Goal: Use online tool/utility: Utilize a website feature to perform a specific function

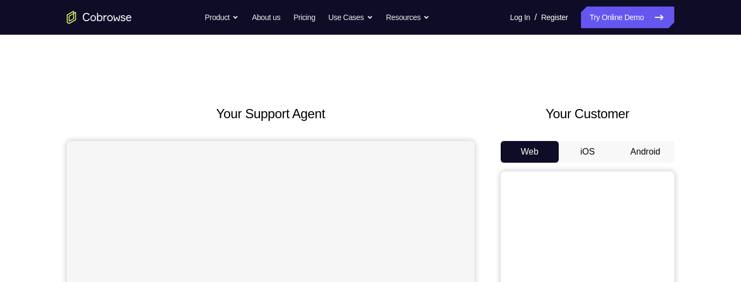
click at [649, 145] on button "Android" at bounding box center [645, 152] width 58 height 22
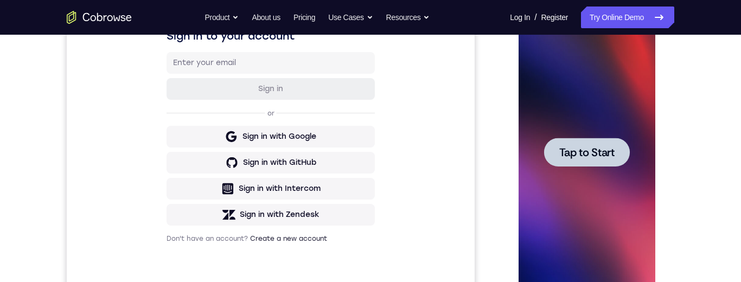
click at [575, 155] on span "Tap to Start" at bounding box center [586, 152] width 55 height 11
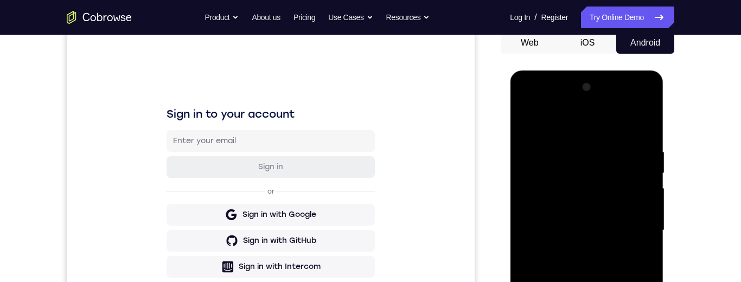
scroll to position [262, 0]
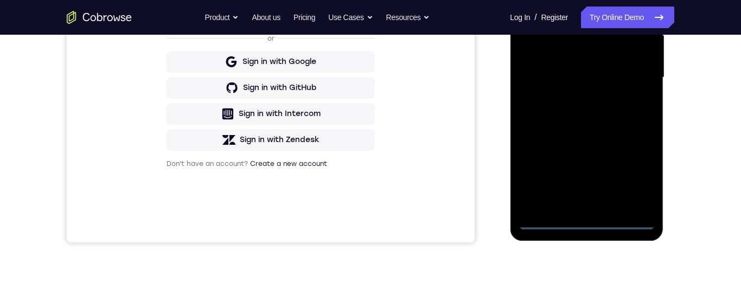
click at [585, 220] on div at bounding box center [586, 78] width 137 height 304
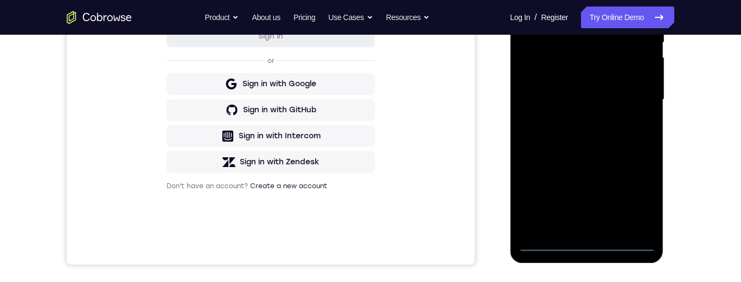
scroll to position [241, 0]
click at [634, 192] on div at bounding box center [586, 99] width 137 height 304
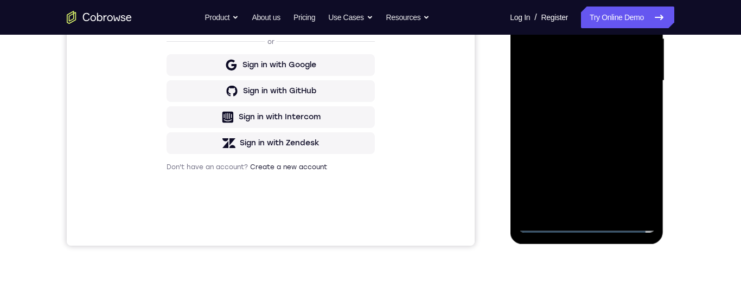
click at [638, 176] on div at bounding box center [586, 81] width 137 height 304
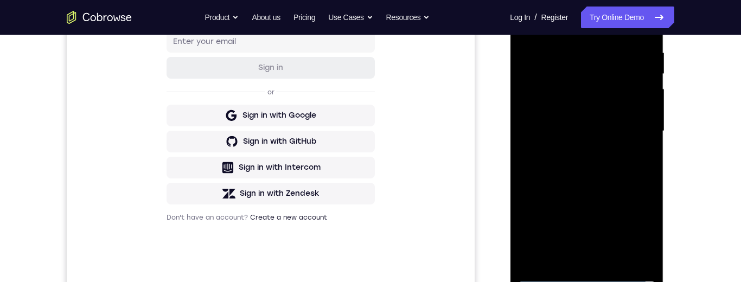
scroll to position [129, 0]
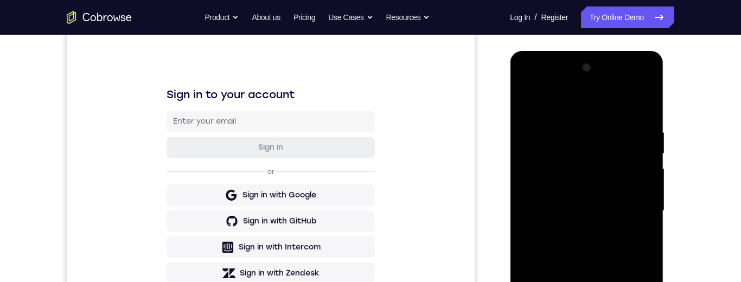
click at [535, 85] on div at bounding box center [586, 211] width 137 height 304
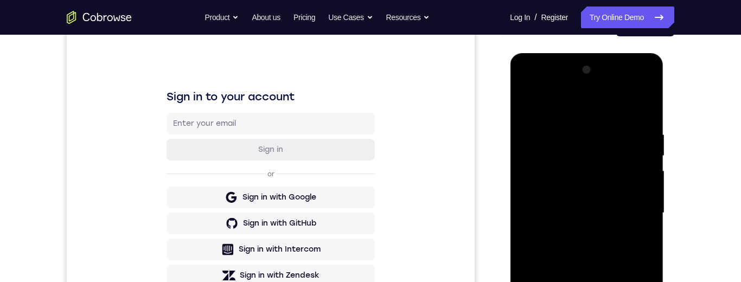
click at [532, 85] on div at bounding box center [586, 213] width 137 height 304
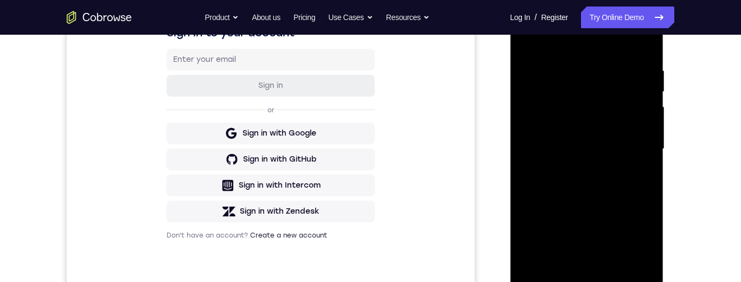
click at [630, 144] on div at bounding box center [586, 149] width 137 height 304
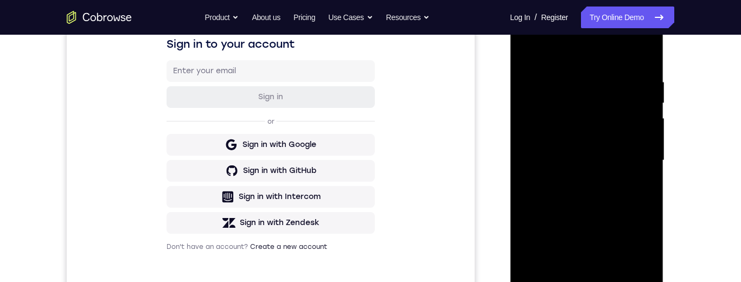
scroll to position [205, 0]
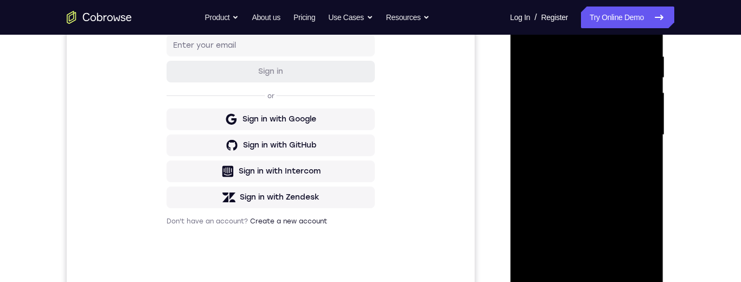
click at [632, 125] on div at bounding box center [586, 135] width 137 height 304
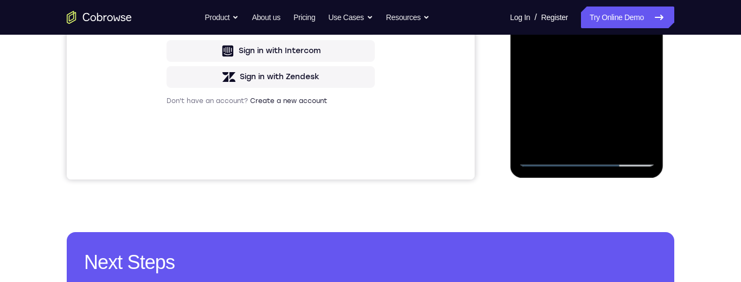
scroll to position [337, 0]
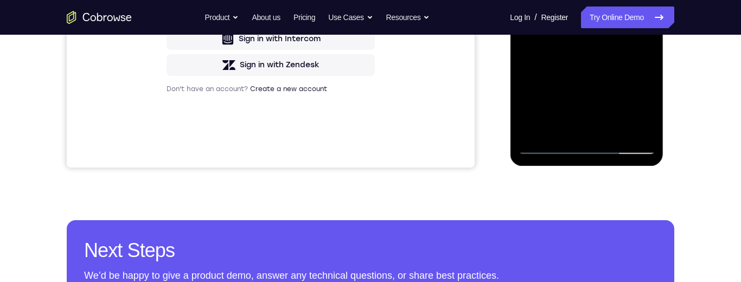
click at [575, 129] on div at bounding box center [586, 3] width 137 height 304
click at [574, 132] on div at bounding box center [586, 3] width 137 height 304
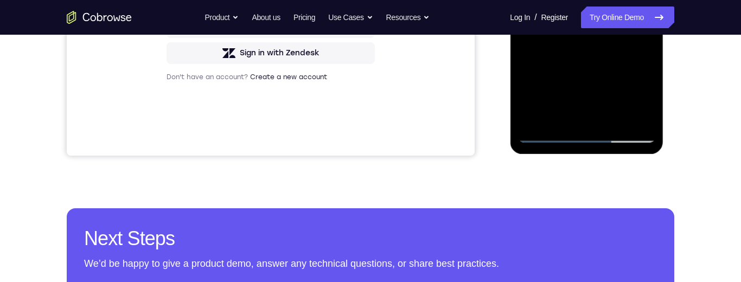
scroll to position [311, 0]
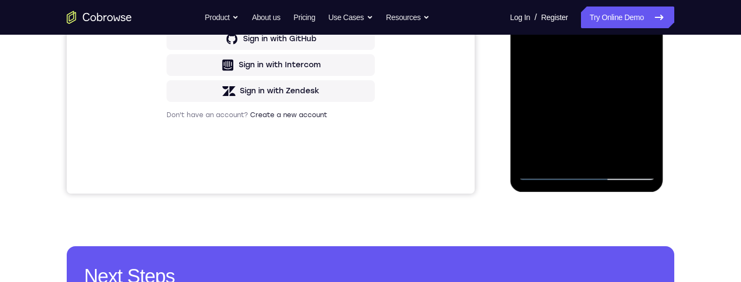
click at [600, 83] on div at bounding box center [586, 29] width 137 height 304
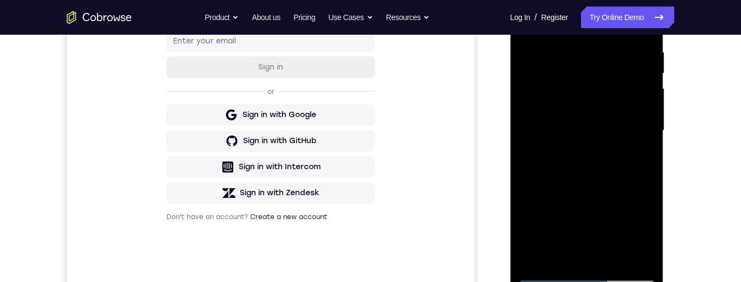
scroll to position [227, 0]
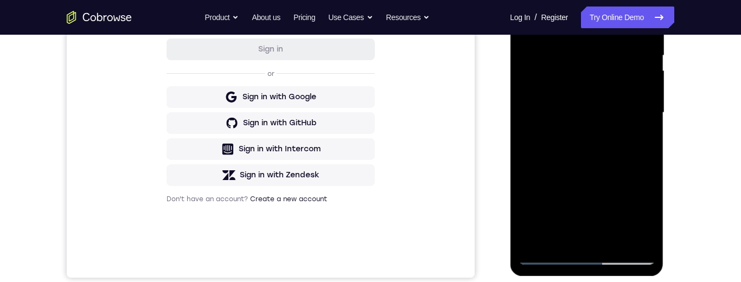
click at [606, 121] on div at bounding box center [586, 113] width 137 height 304
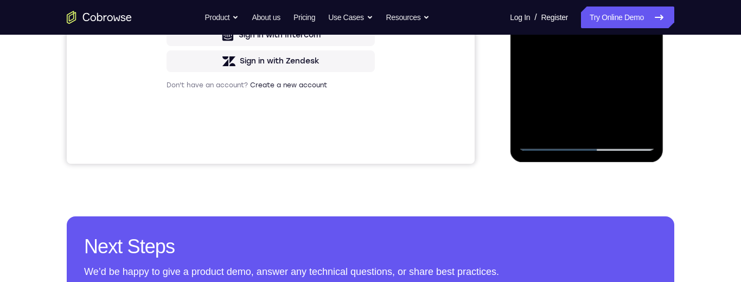
scroll to position [255, 0]
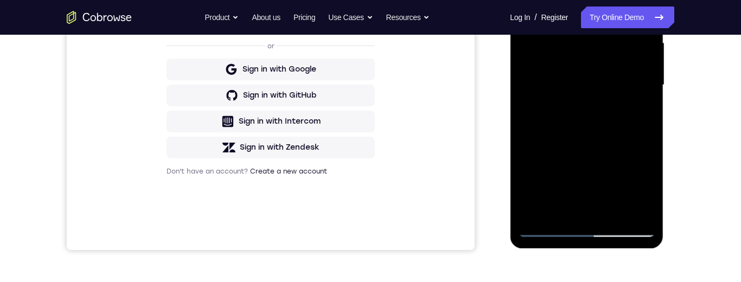
click at [599, 92] on div at bounding box center [586, 85] width 137 height 304
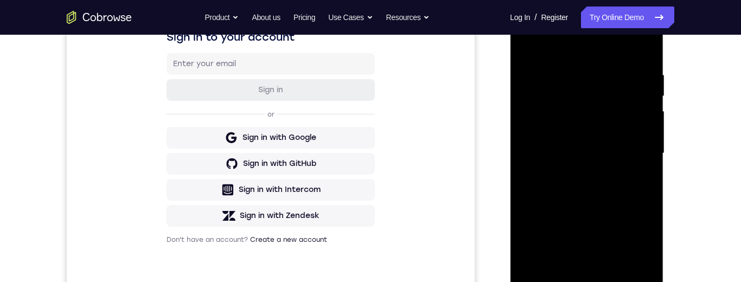
scroll to position [204, 0]
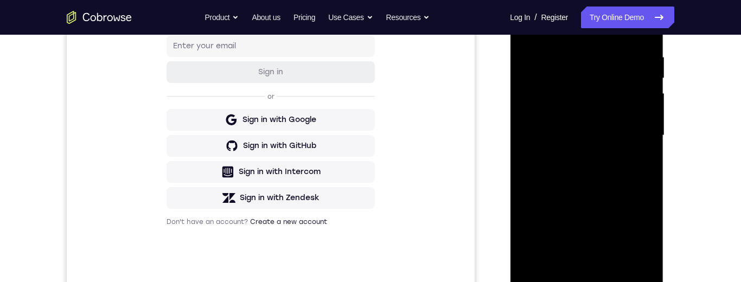
click at [676, 74] on div "Your Support Agent Your Customer Web iOS Android Next Steps We’d be happy to gi…" at bounding box center [370, 189] width 695 height 716
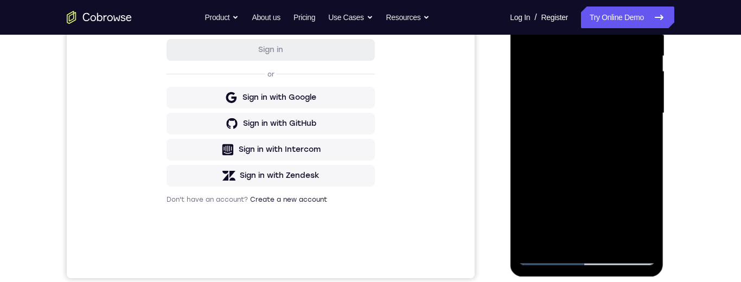
scroll to position [234, 0]
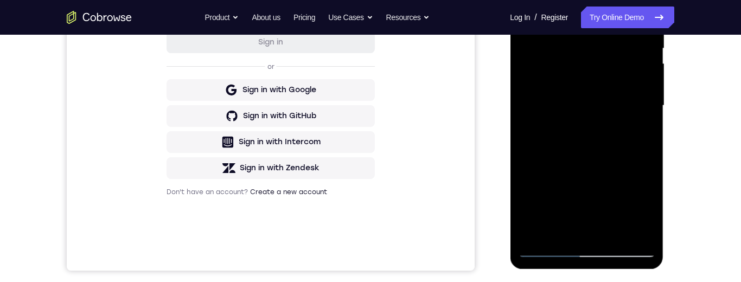
click at [607, 53] on div at bounding box center [586, 106] width 137 height 304
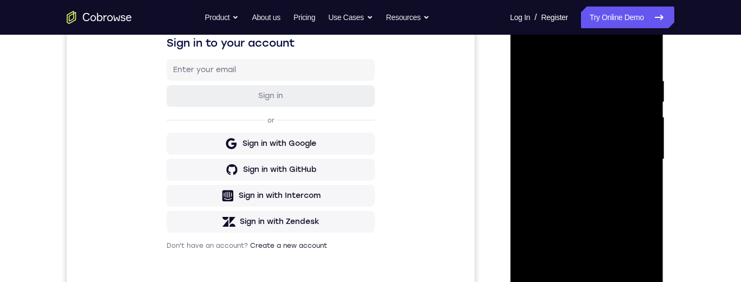
scroll to position [232, 0]
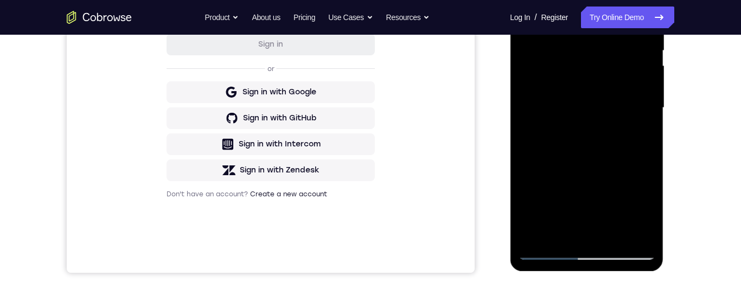
click at [594, 115] on div at bounding box center [586, 108] width 137 height 304
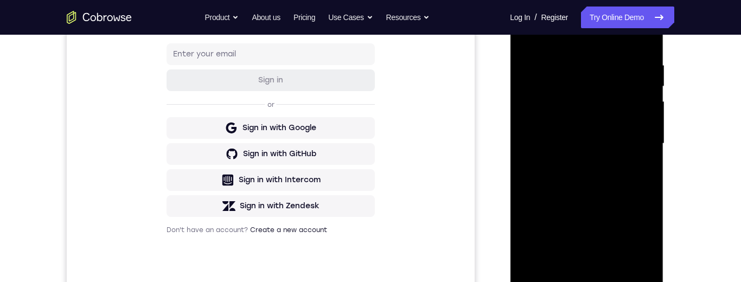
scroll to position [195, 0]
click at [618, 87] on div at bounding box center [586, 145] width 137 height 304
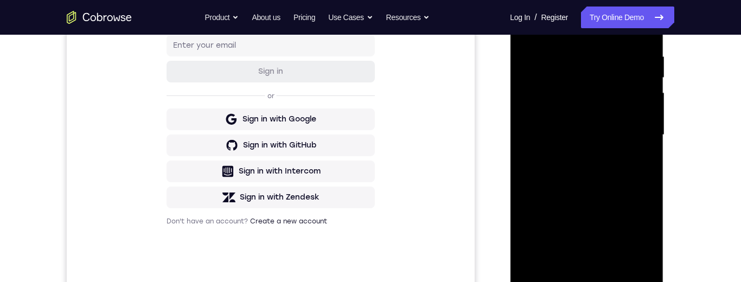
scroll to position [188, 0]
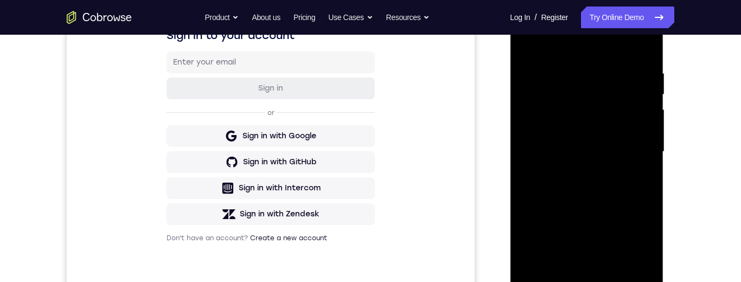
click at [581, 97] on div at bounding box center [586, 152] width 137 height 304
click at [596, 119] on div at bounding box center [586, 152] width 137 height 304
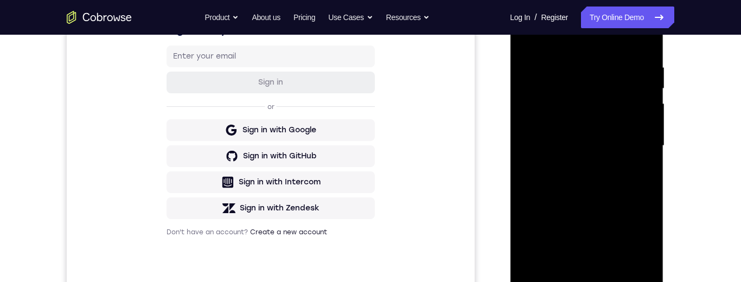
scroll to position [152, 0]
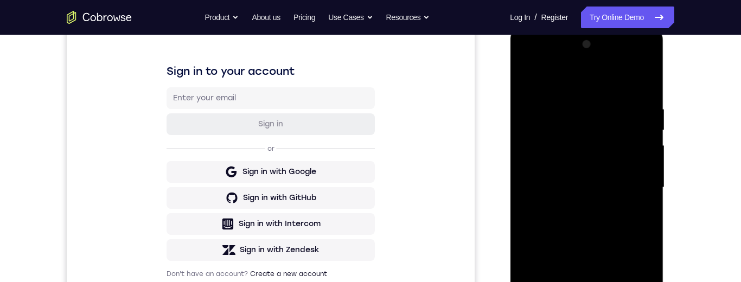
click at [525, 59] on div at bounding box center [586, 188] width 137 height 304
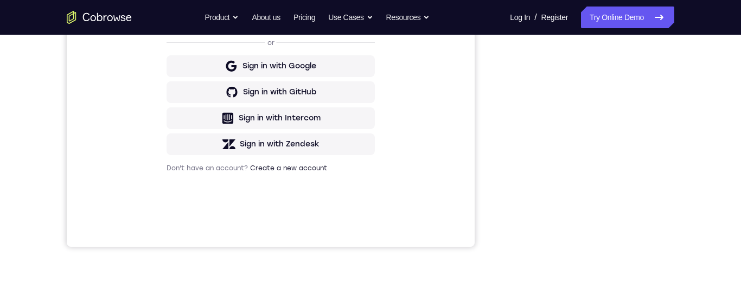
scroll to position [244, 0]
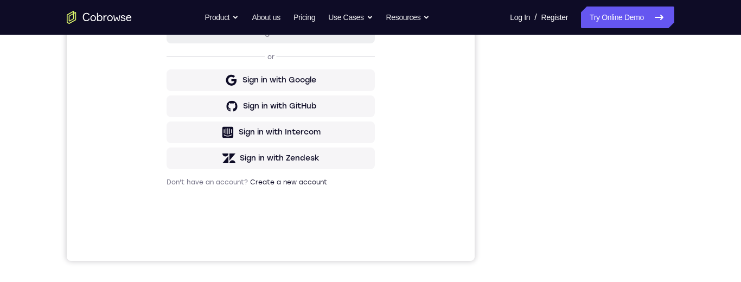
click at [672, 69] on div at bounding box center [588, 95] width 174 height 334
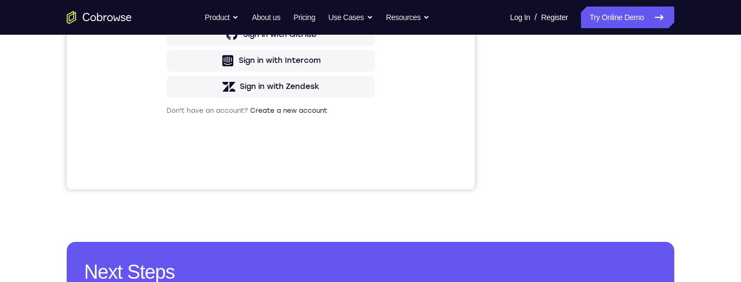
scroll to position [347, 0]
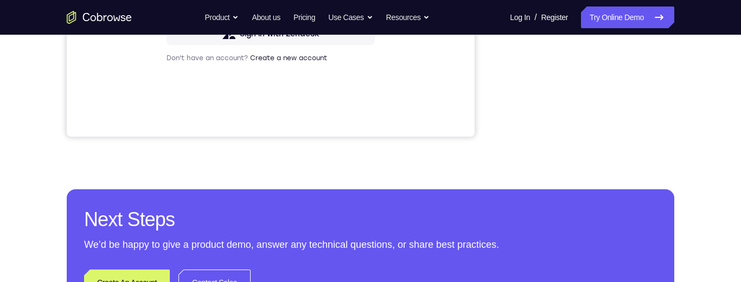
click at [686, 54] on div "Your Support Agent Your Customer Web iOS Android Next Steps We’d be happy to gi…" at bounding box center [370, 25] width 695 height 716
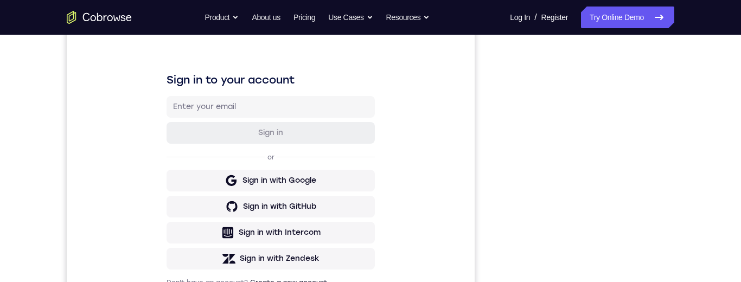
scroll to position [186, 0]
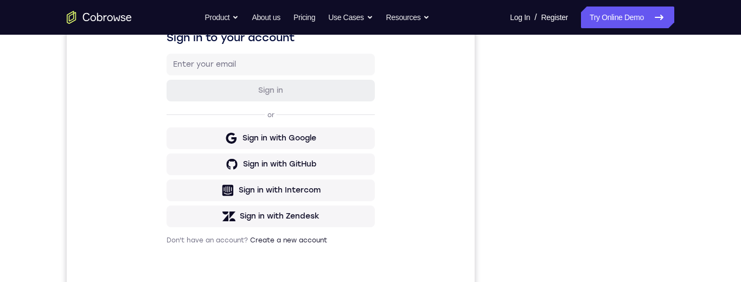
click at [704, 177] on div "Your Support Agent Your Customer Web iOS Android Next Steps We’d be happy to gi…" at bounding box center [370, 207] width 695 height 716
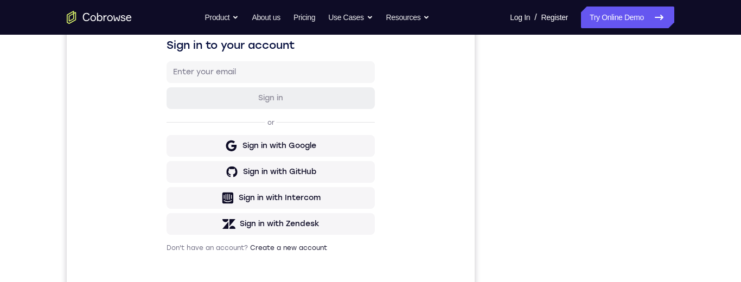
scroll to position [0, 0]
